Goal: Task Accomplishment & Management: Complete application form

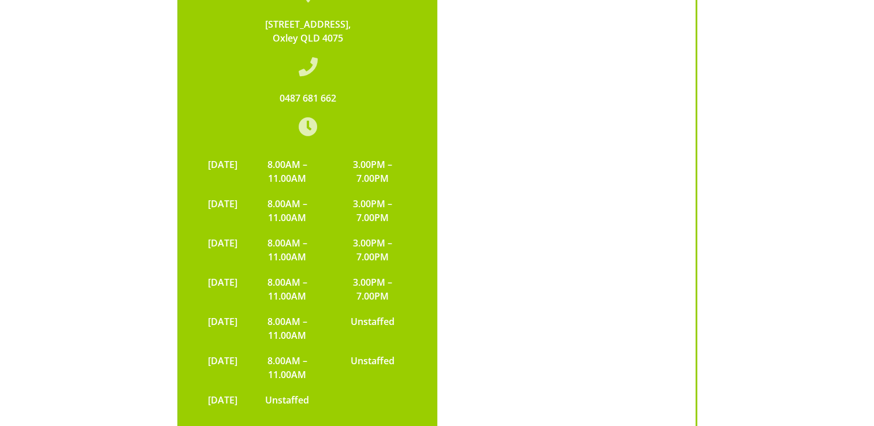
scroll to position [2399, 0]
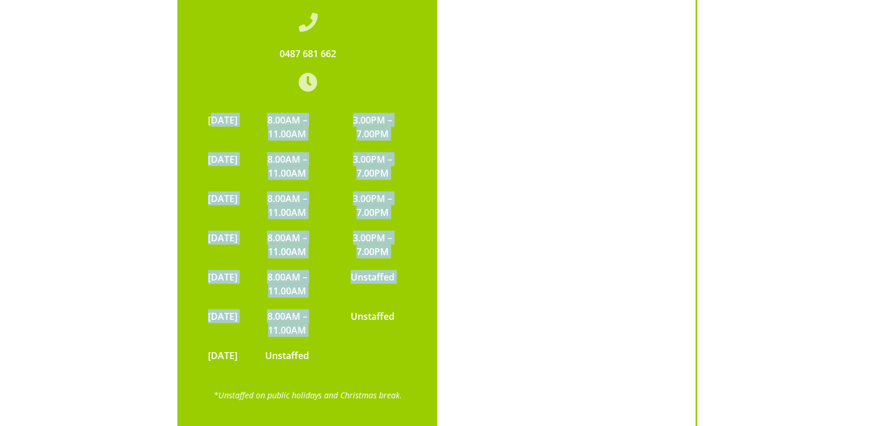
drag, startPoint x: 346, startPoint y: 270, endPoint x: 221, endPoint y: 71, distance: 234.7
click at [221, 107] on tbody "[DATE] 8.00AM – 11.00AM 3.00PM – 7.00PM [DATE] 8.00AM – 11.00AM 3.00PM – 7.00PM…" at bounding box center [308, 237] width 212 height 261
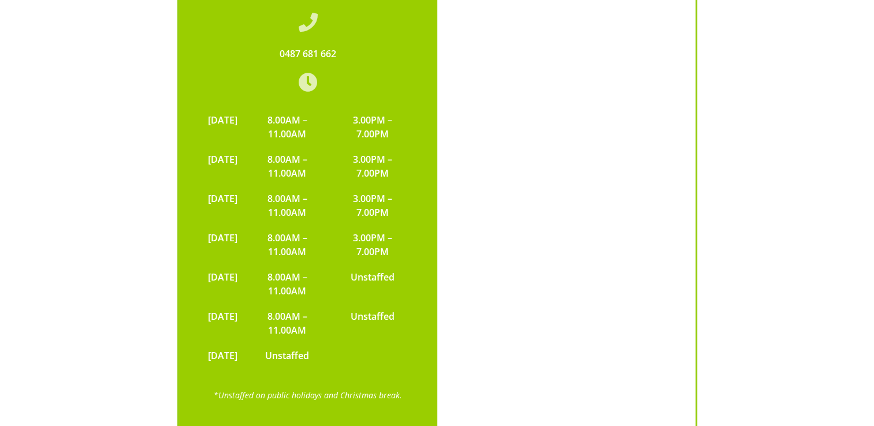
click at [120, 103] on div "[STREET_ADDRESS] 0487 681 662 [DATE] 8.00AM – 11.00AM 3.00PM – 7.00PM [DATE] 8.…" at bounding box center [437, 168] width 751 height 578
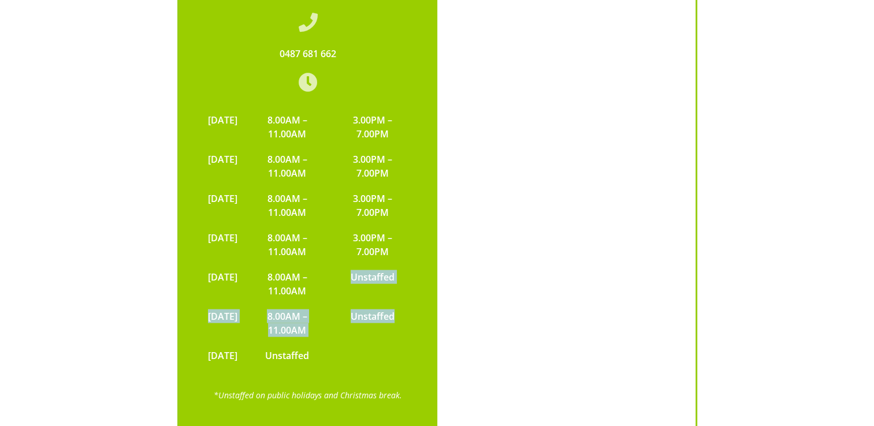
drag, startPoint x: 351, startPoint y: 213, endPoint x: 410, endPoint y: 266, distance: 79.4
click at [410, 266] on tbody "[DATE] 8.00AM – 11.00AM 3.00PM – 7.00PM [DATE] 8.00AM – 11.00AM 3.00PM – 7.00PM…" at bounding box center [308, 237] width 212 height 261
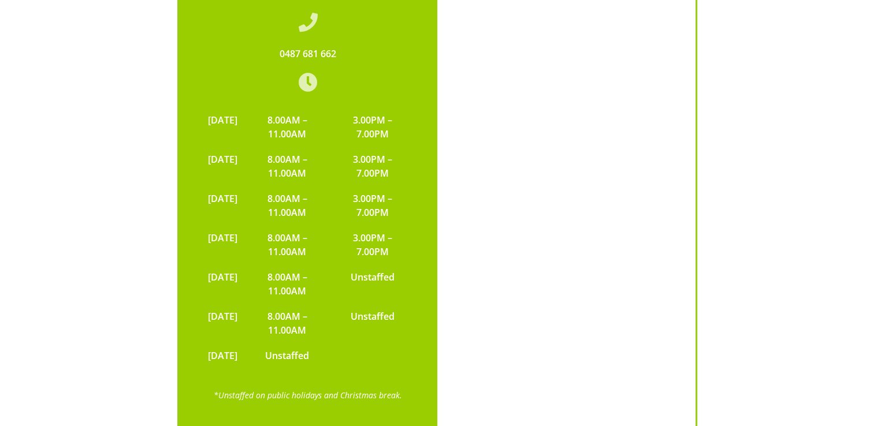
click at [92, 294] on div "[STREET_ADDRESS] 0487 681 662 [DATE] 8.00AM – 11.00AM 3.00PM – 7.00PM [DATE] 8.…" at bounding box center [437, 168] width 751 height 578
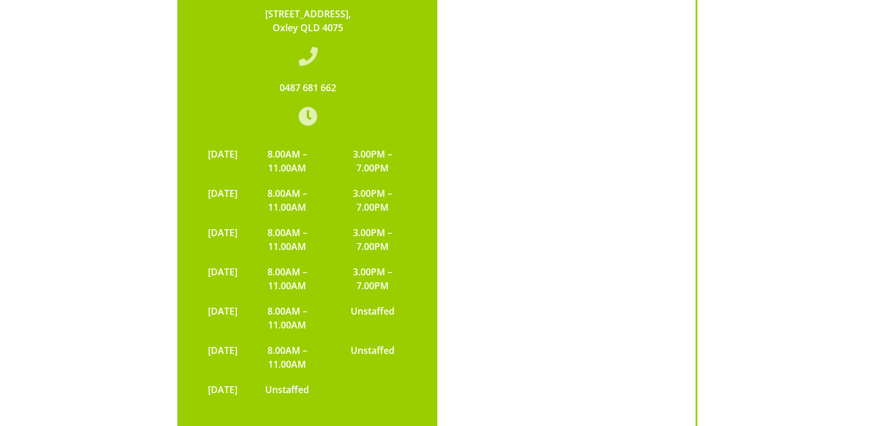
scroll to position [2332, 0]
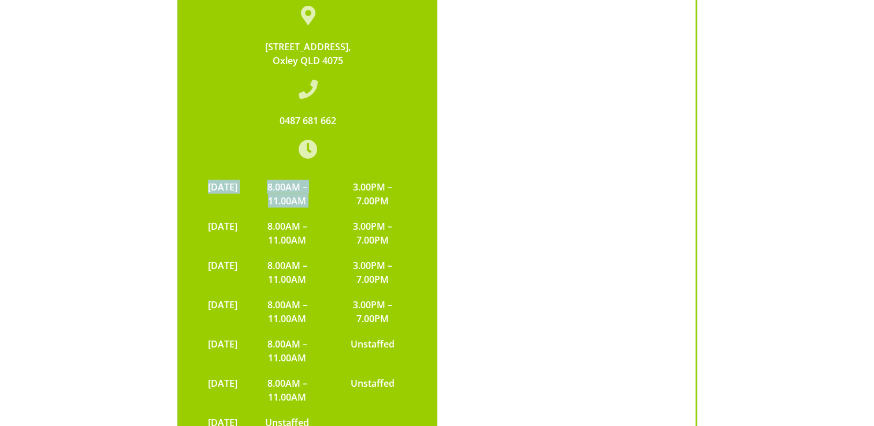
drag, startPoint x: 352, startPoint y: 128, endPoint x: 414, endPoint y: 271, distance: 155.5
click at [414, 271] on div "[STREET_ADDRESS] 0487 681 662 [DATE] 8.00AM – 11.00AM 3.00PM – 7.00PM [DATE] 8.…" at bounding box center [308, 250] width 258 height 534
click at [105, 129] on div "[STREET_ADDRESS] 0487 681 662 [DATE] 8.00AM – 11.00AM 3.00PM – 7.00PM [DATE] 8.…" at bounding box center [437, 235] width 751 height 578
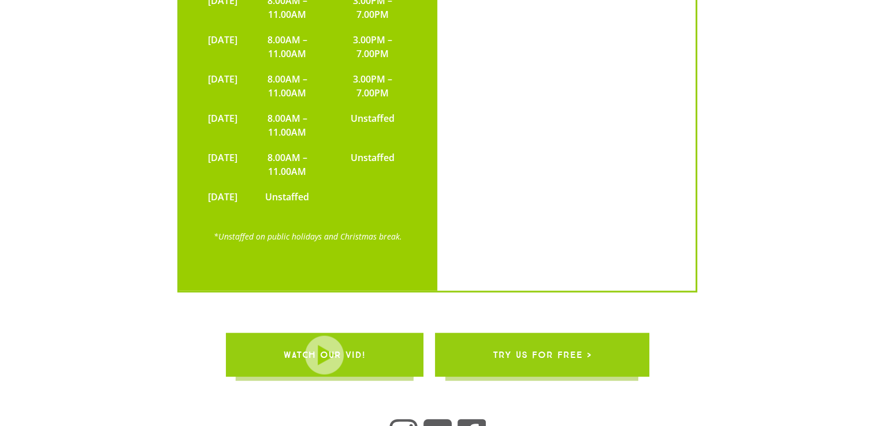
scroll to position [2558, 0]
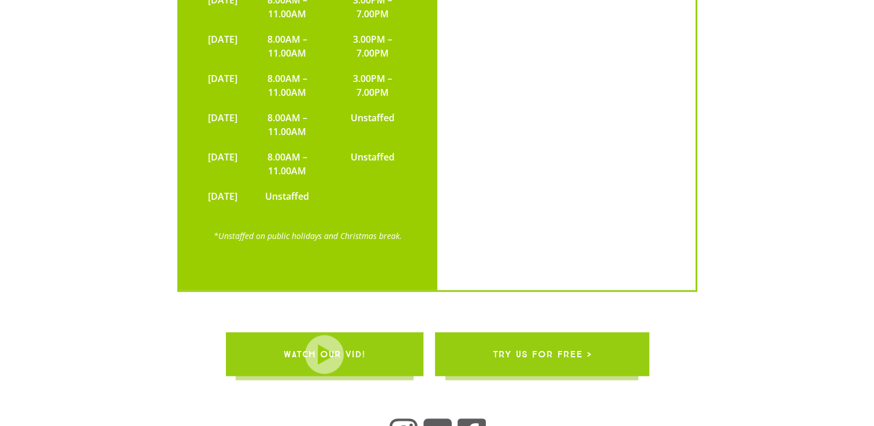
click at [501, 339] on span "try us for free >" at bounding box center [541, 355] width 99 height 32
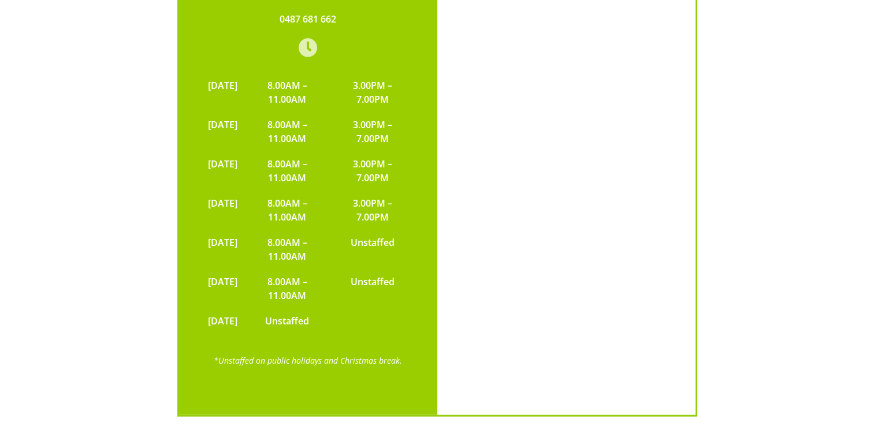
scroll to position [2434, 0]
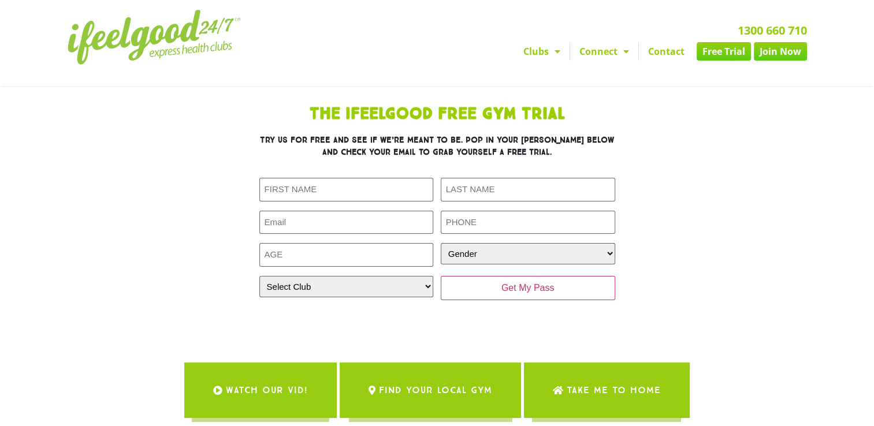
select select "Oxley"
click at [259, 276] on select "Select Club [GEOGRAPHIC_DATA] [GEOGRAPHIC_DATA] [GEOGRAPHIC_DATA] [GEOGRAPHIC_D…" at bounding box center [346, 286] width 174 height 21
click at [490, 260] on select "Gender [DEMOGRAPHIC_DATA] [DEMOGRAPHIC_DATA]" at bounding box center [528, 253] width 174 height 21
select select "[DEMOGRAPHIC_DATA]"
click at [441, 243] on select "Gender [DEMOGRAPHIC_DATA] [DEMOGRAPHIC_DATA]" at bounding box center [528, 253] width 174 height 21
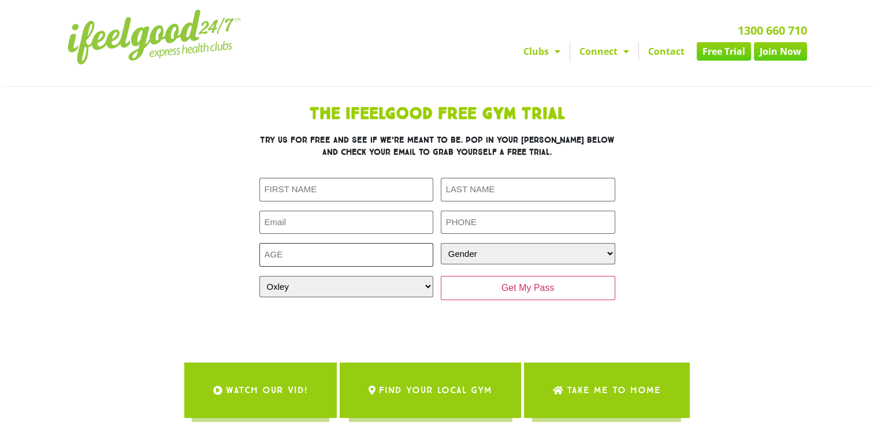
click at [391, 250] on input "Age (Required)" at bounding box center [346, 255] width 174 height 24
type input "13"
click at [352, 219] on input "Email (Required)" at bounding box center [346, 223] width 174 height 24
type input "[EMAIL_ADDRESS][DOMAIN_NAME]"
type input "[PERSON_NAME]"
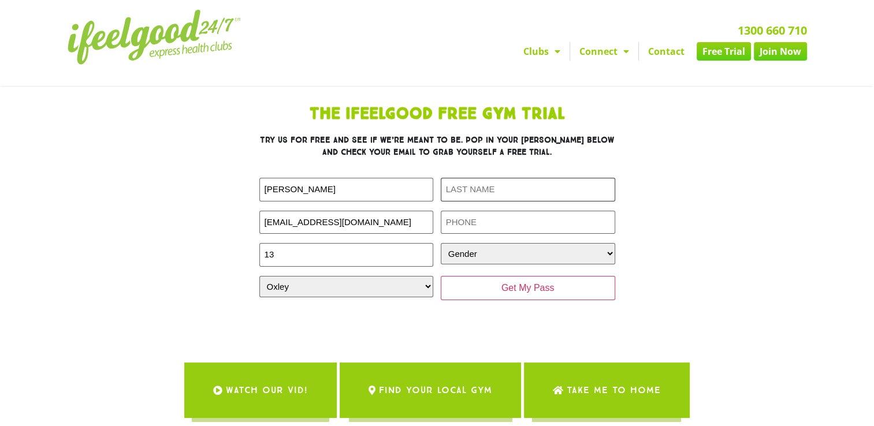
type input "[PERSON_NAME]"
type input "4664646446"
drag, startPoint x: 522, startPoint y: 218, endPoint x: 422, endPoint y: 202, distance: 100.6
click at [422, 202] on div "First Name (Required) Harper Last Name (Required) Brooking Email (Required) Har…" at bounding box center [437, 239] width 356 height 122
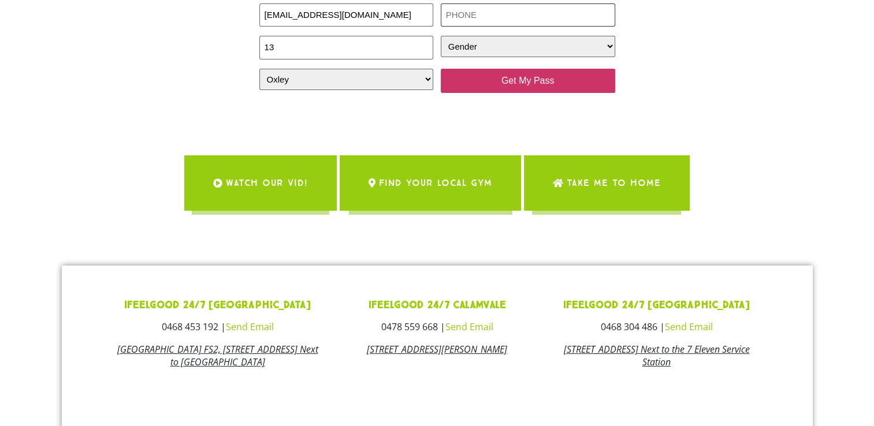
scroll to position [206, 0]
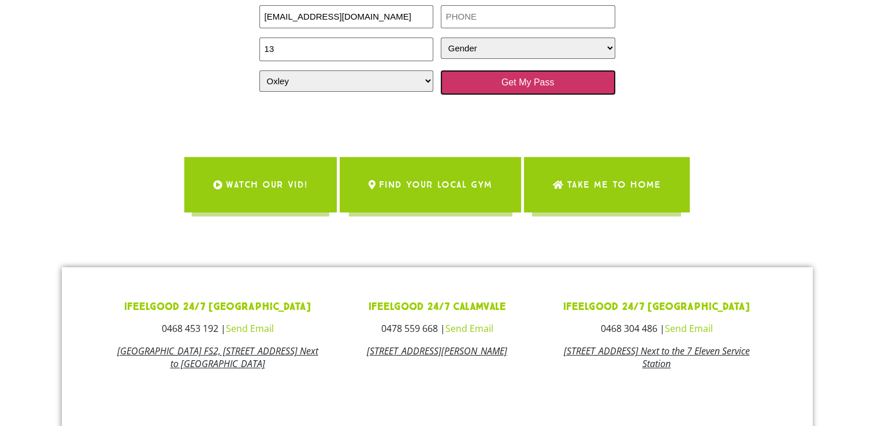
click at [530, 87] on input "Get My Pass" at bounding box center [528, 82] width 174 height 24
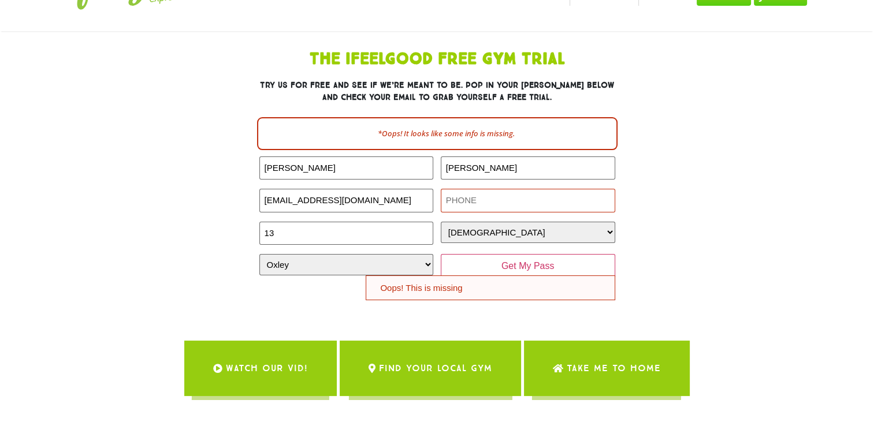
scroll to position [55, 0]
